Goal: Task Accomplishment & Management: Manage account settings

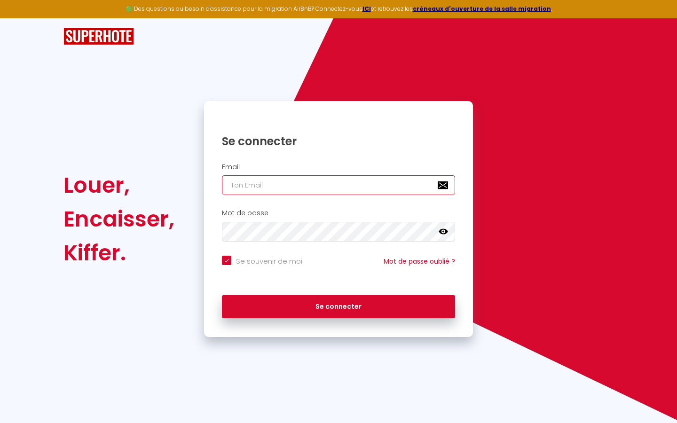
type input "s"
checkbox input "true"
type input "su"
checkbox input "true"
type input "sup"
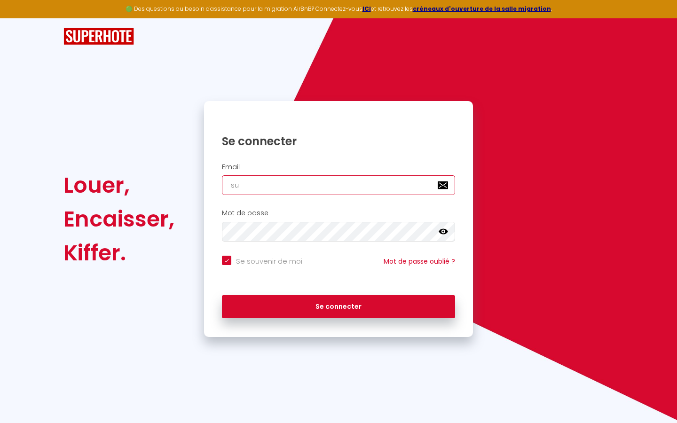
checkbox input "true"
type input "supe"
checkbox input "true"
type input "super"
checkbox input "true"
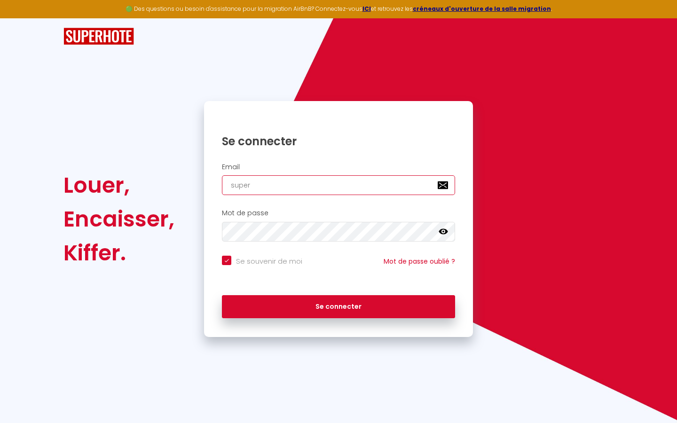
type input "superb"
checkbox input "true"
type input "superbo"
checkbox input "true"
type input "superbor"
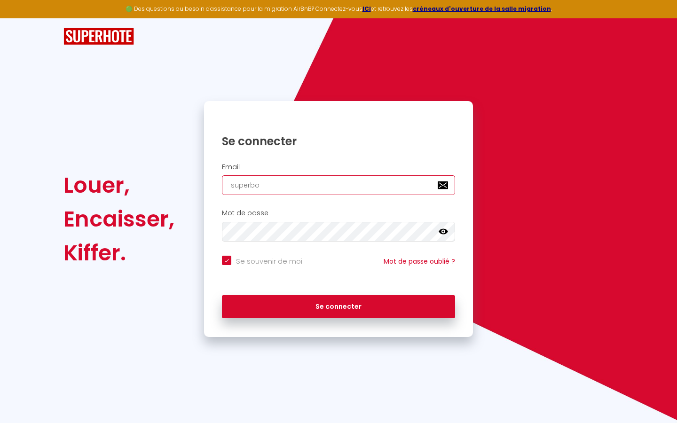
checkbox input "true"
type input "superbord"
checkbox input "true"
type input "superborde"
checkbox input "true"
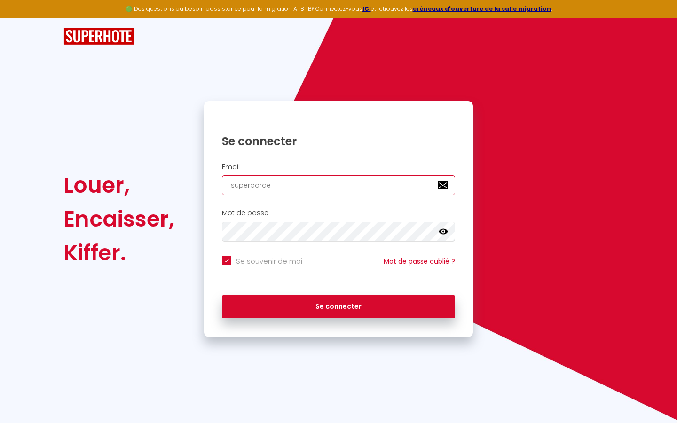
type input "superbordea"
checkbox input "true"
type input "superbordeau"
checkbox input "true"
type input "superbordeaux"
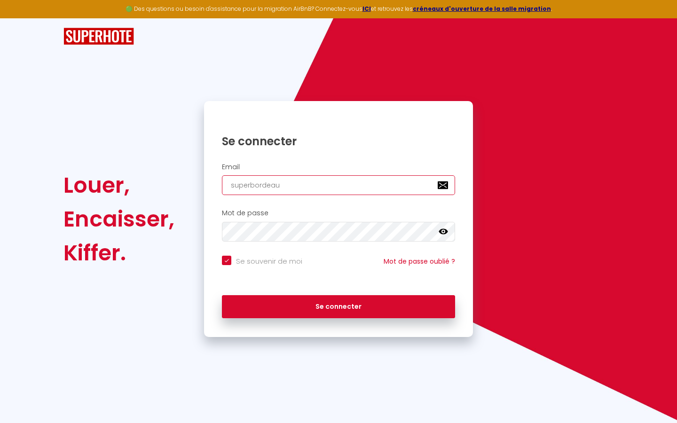
checkbox input "true"
type input "superbordeaux@"
checkbox input "true"
type input "superbordeaux@g"
checkbox input "true"
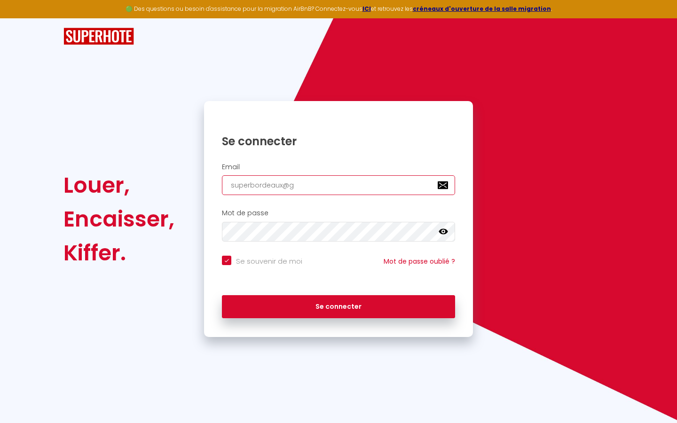
type input "superbordeaux@gm"
checkbox input "true"
type input "superbordeaux@gma"
checkbox input "true"
type input "superbordeaux@gmai"
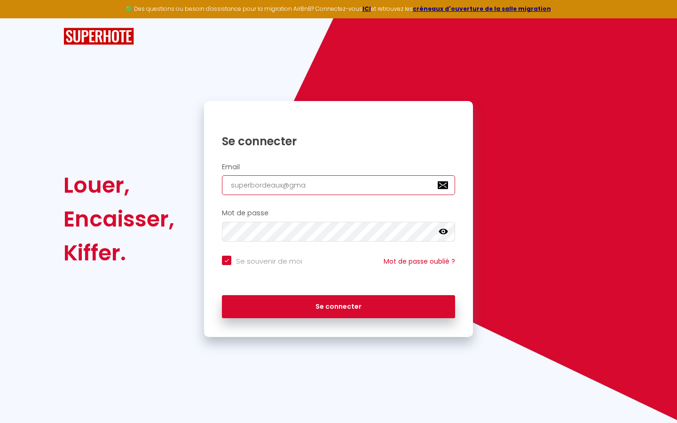
checkbox input "true"
type input "[EMAIL_ADDRESS]"
checkbox input "true"
type input "[EMAIL_ADDRESS]."
checkbox input "true"
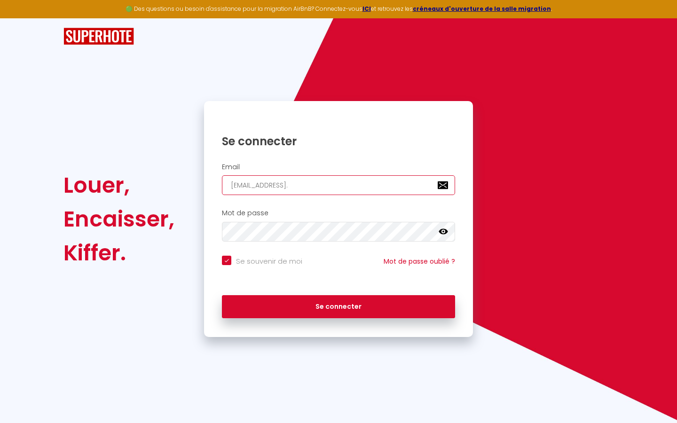
type input "superbordeaux@gmail.c"
checkbox input "true"
type input "[EMAIL_ADDRESS][DOMAIN_NAME]"
checkbox input "true"
type input "[EMAIL_ADDRESS][DOMAIN_NAME]"
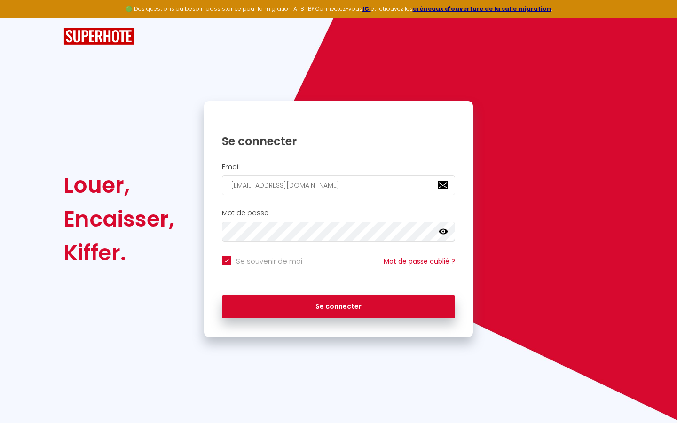
checkbox input "true"
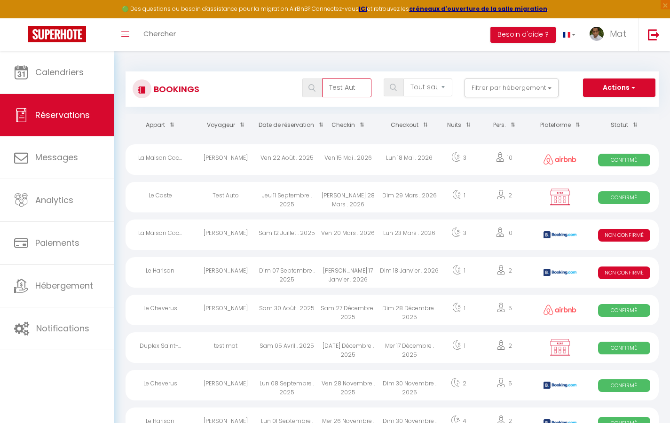
type input "Test Auto"
select select "OK"
select select "KO"
select select "0"
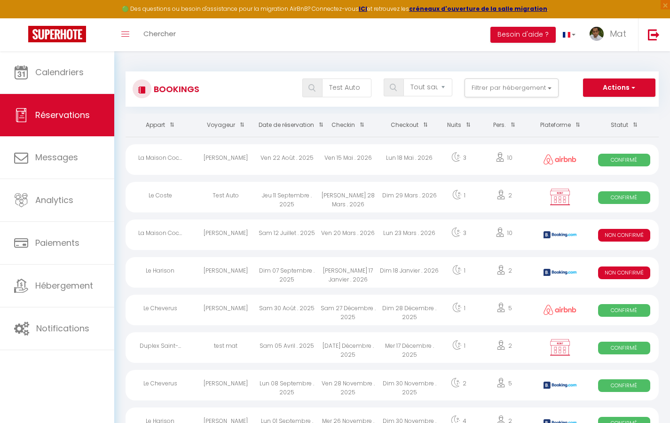
select select "1"
select select
select select "32380"
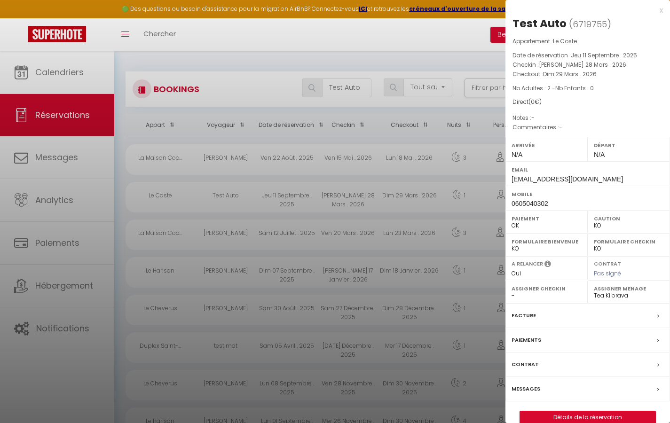
scroll to position [5, 0]
select select
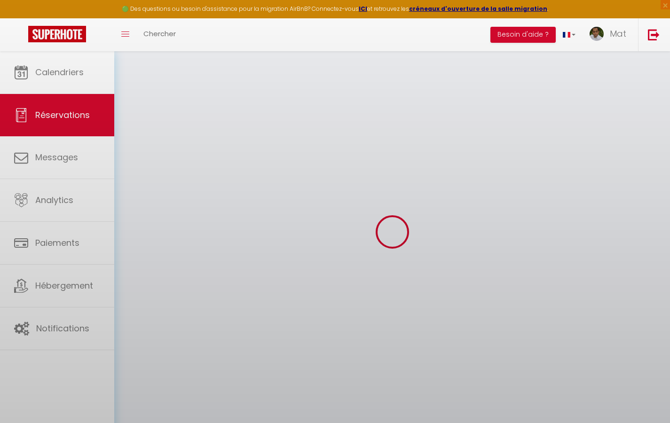
select select
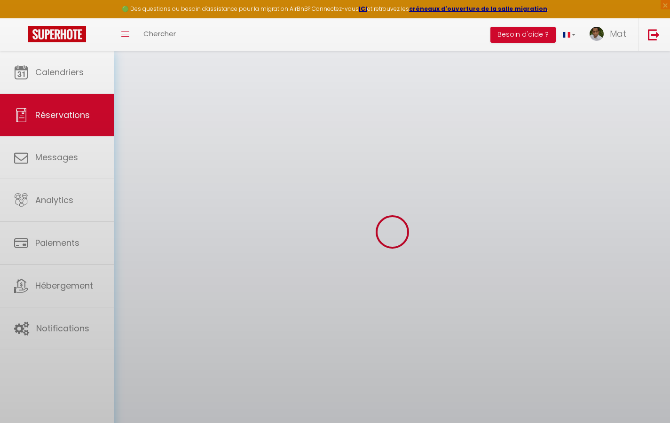
select select
